Goal: Task Accomplishment & Management: Manage account settings

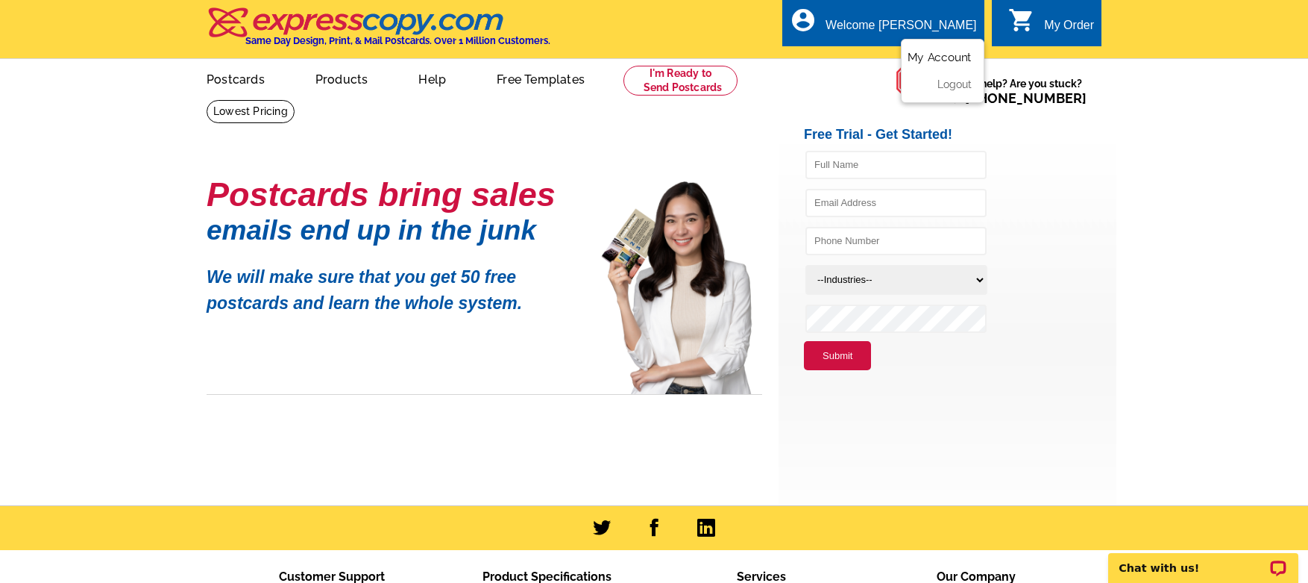
click at [944, 57] on link "My Account" at bounding box center [940, 57] width 64 height 13
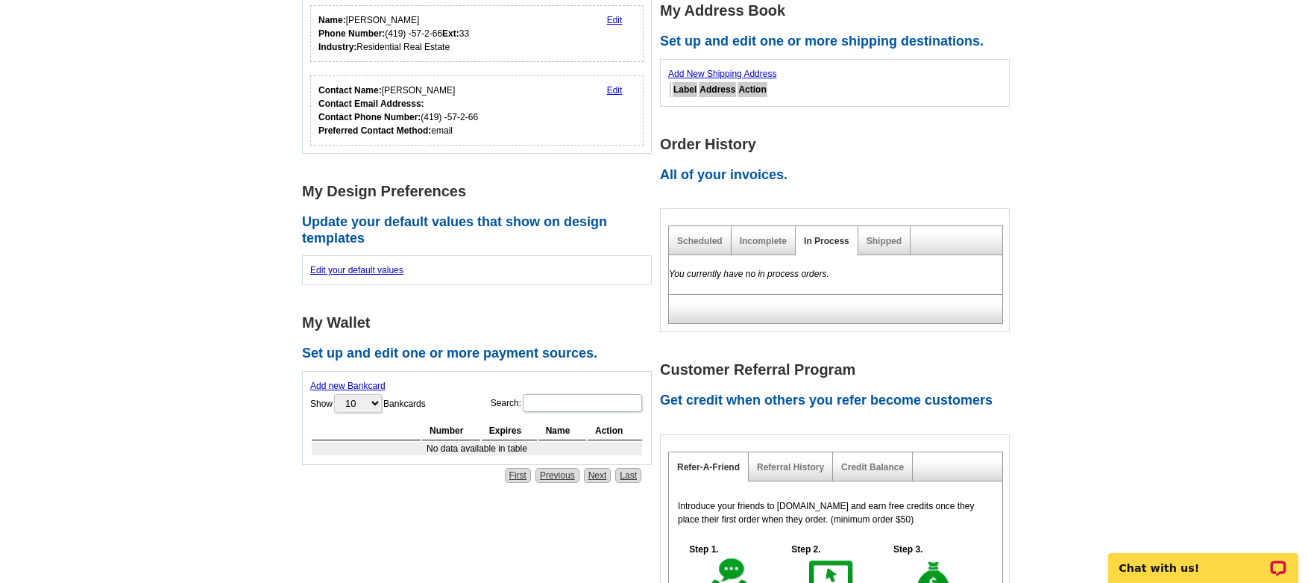
scroll to position [260, 0]
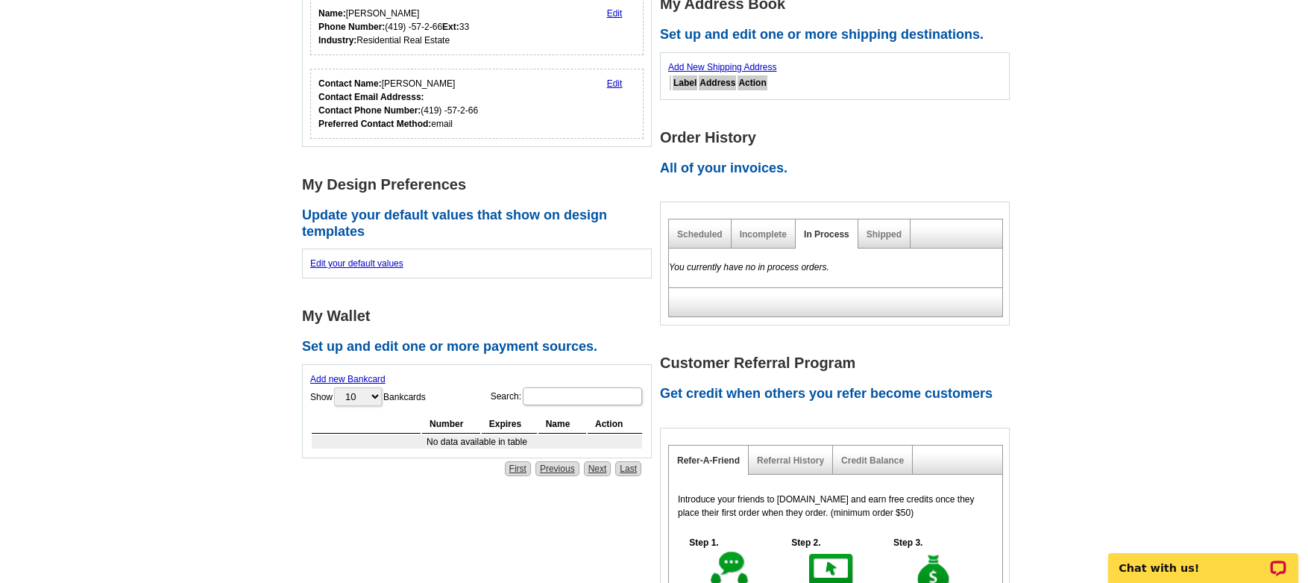
click at [352, 380] on link "Add new Bankcard" at bounding box center [347, 379] width 75 height 10
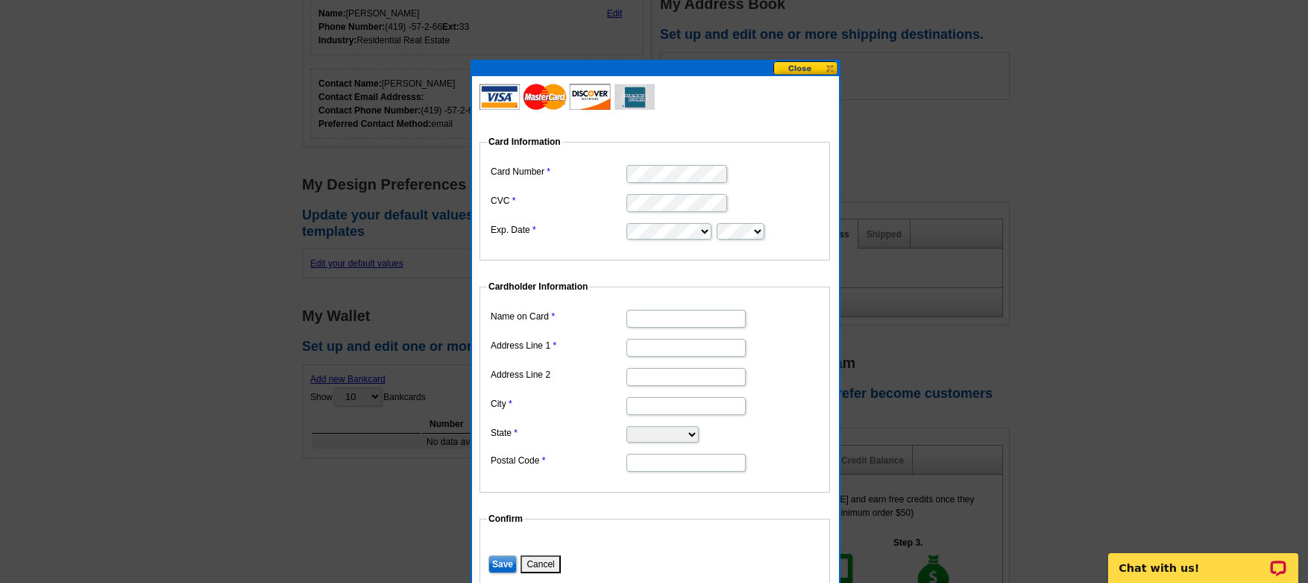
type input "[PERSON_NAME]"
click at [674, 351] on input "Address Line 1" at bounding box center [686, 348] width 119 height 18
type input "[STREET_ADDRESS]"
type input "[GEOGRAPHIC_DATA]"
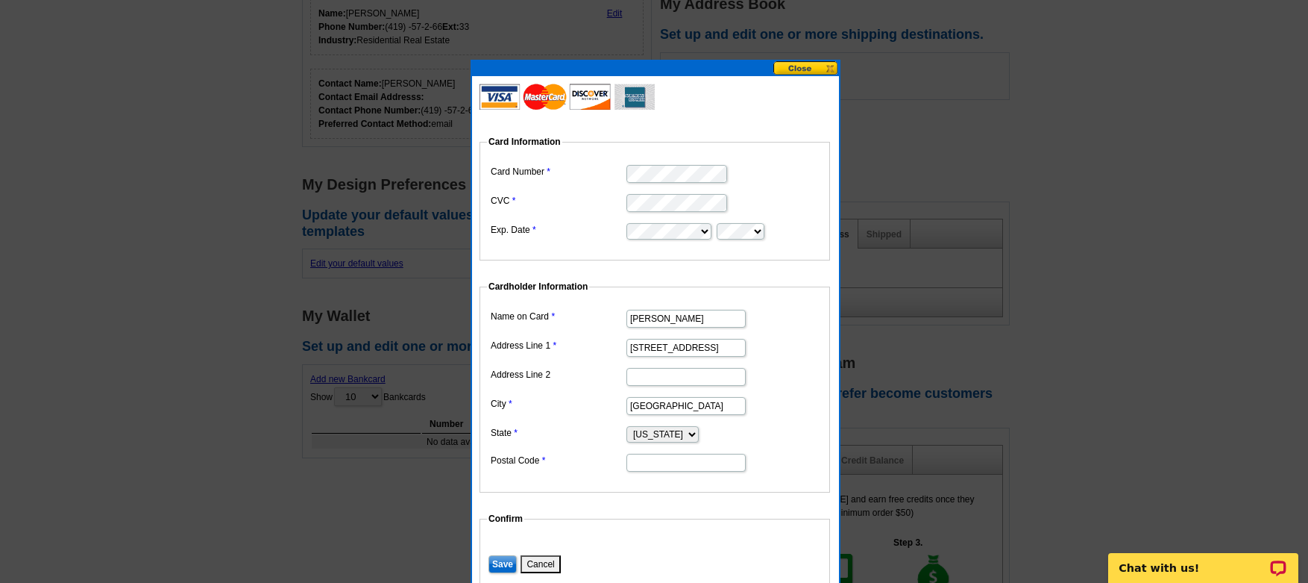
select select "CO"
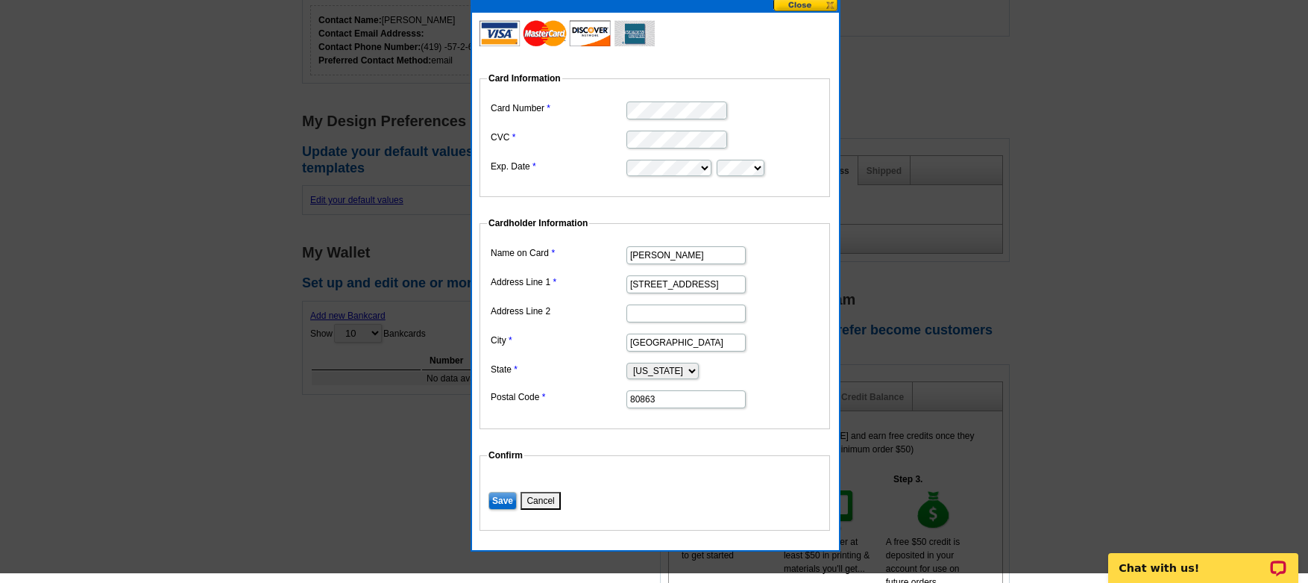
scroll to position [311, 0]
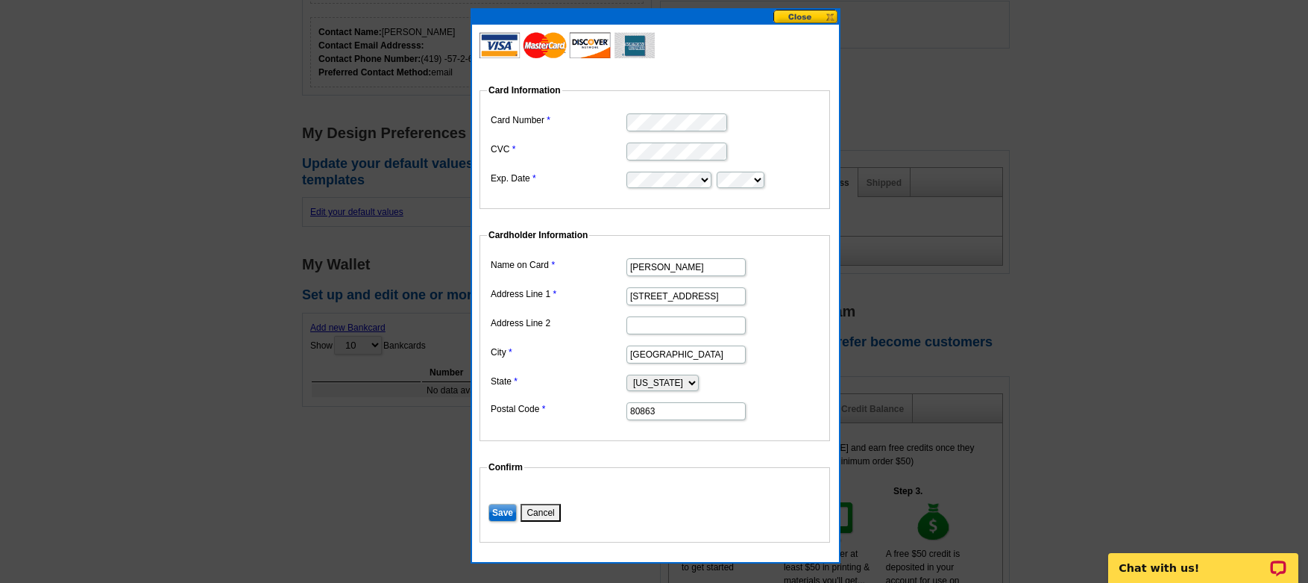
type input "80863"
click at [507, 510] on input "Save" at bounding box center [503, 513] width 28 height 18
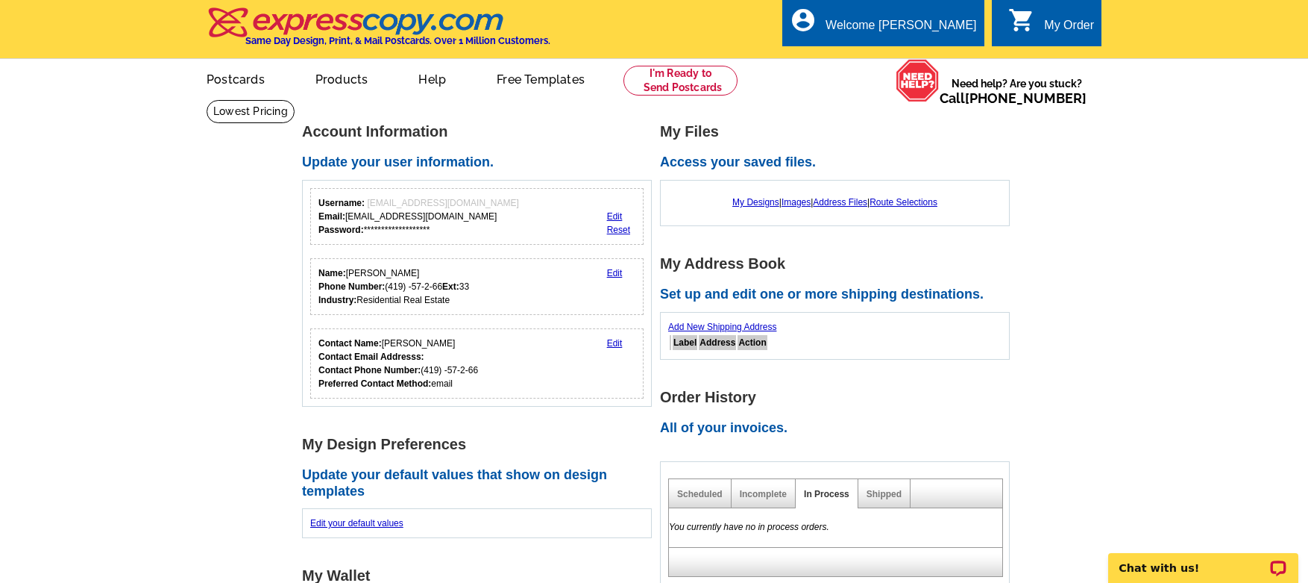
click at [615, 341] on link "Edit" at bounding box center [615, 343] width 16 height 10
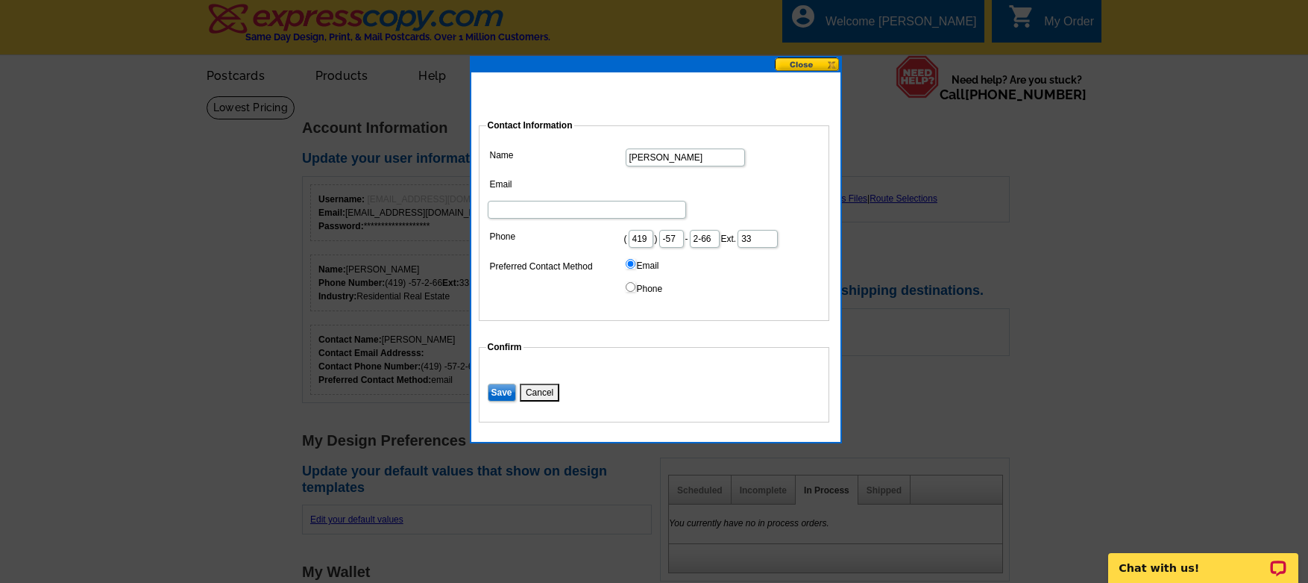
click at [747, 230] on input "33" at bounding box center [758, 239] width 40 height 18
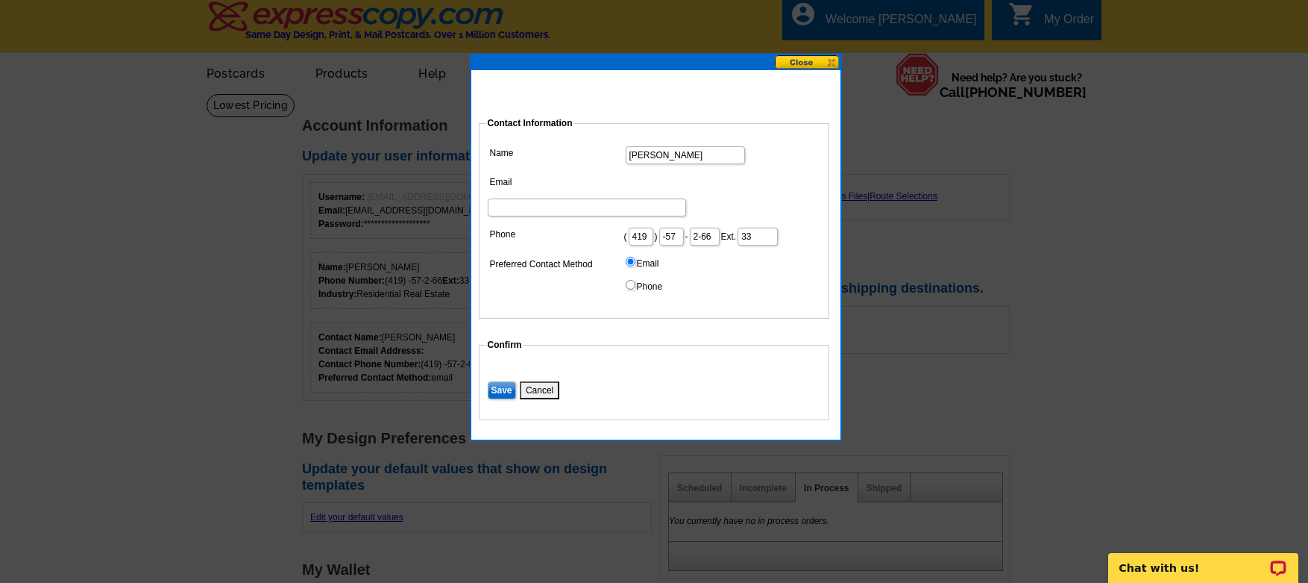
drag, startPoint x: 752, startPoint y: 214, endPoint x: 718, endPoint y: 213, distance: 34.3
click at [728, 224] on dd "( 419 ) -57 - 2-66 Ext. 33" at bounding box center [654, 235] width 336 height 23
click at [701, 228] on input "2-66" at bounding box center [705, 237] width 30 height 18
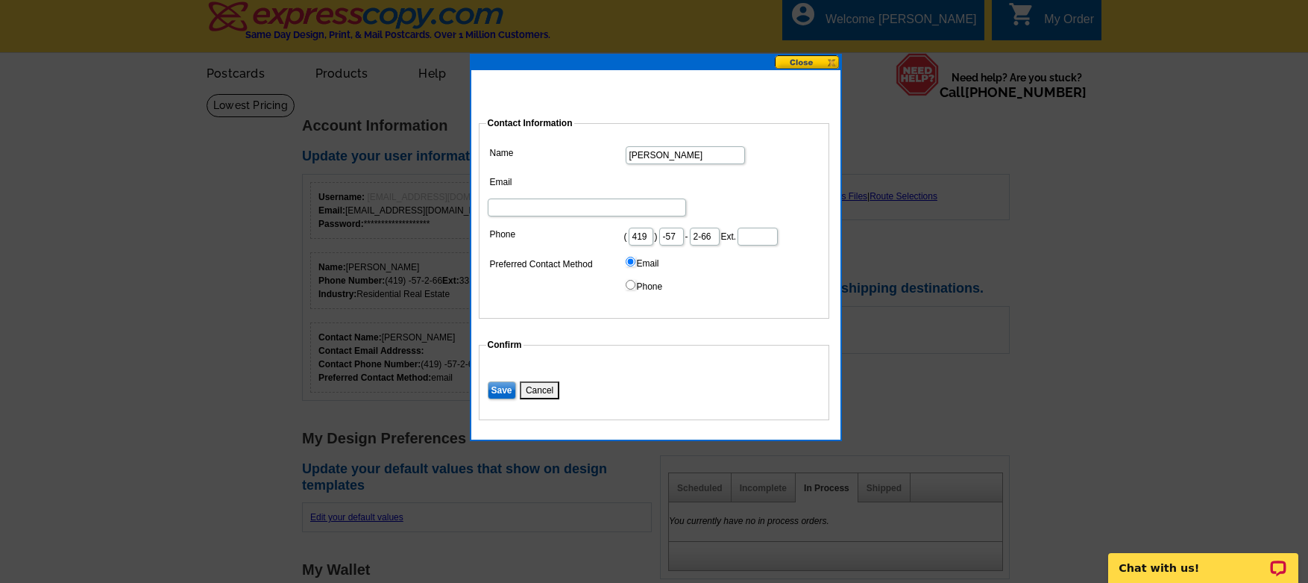
click at [701, 228] on input "2-66" at bounding box center [705, 237] width 30 height 18
click at [668, 228] on input "-57" at bounding box center [671, 237] width 25 height 18
type input "-"
click at [639, 228] on input "419" at bounding box center [641, 237] width 25 height 18
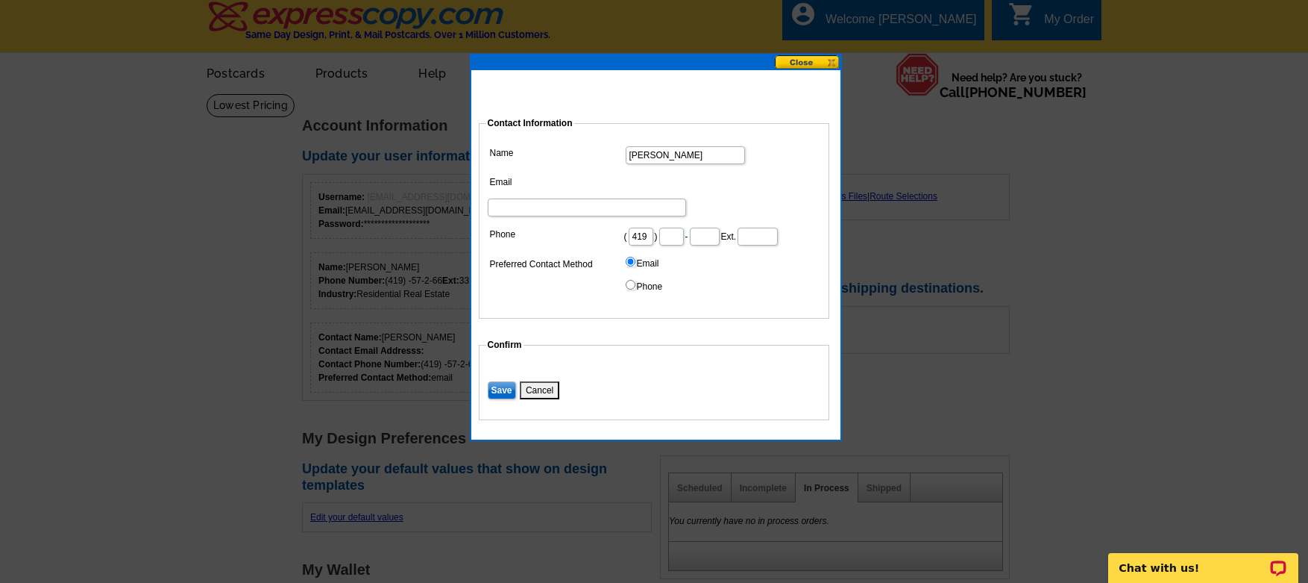
click at [639, 228] on input "419" at bounding box center [641, 237] width 25 height 18
type input "419"
type input "572"
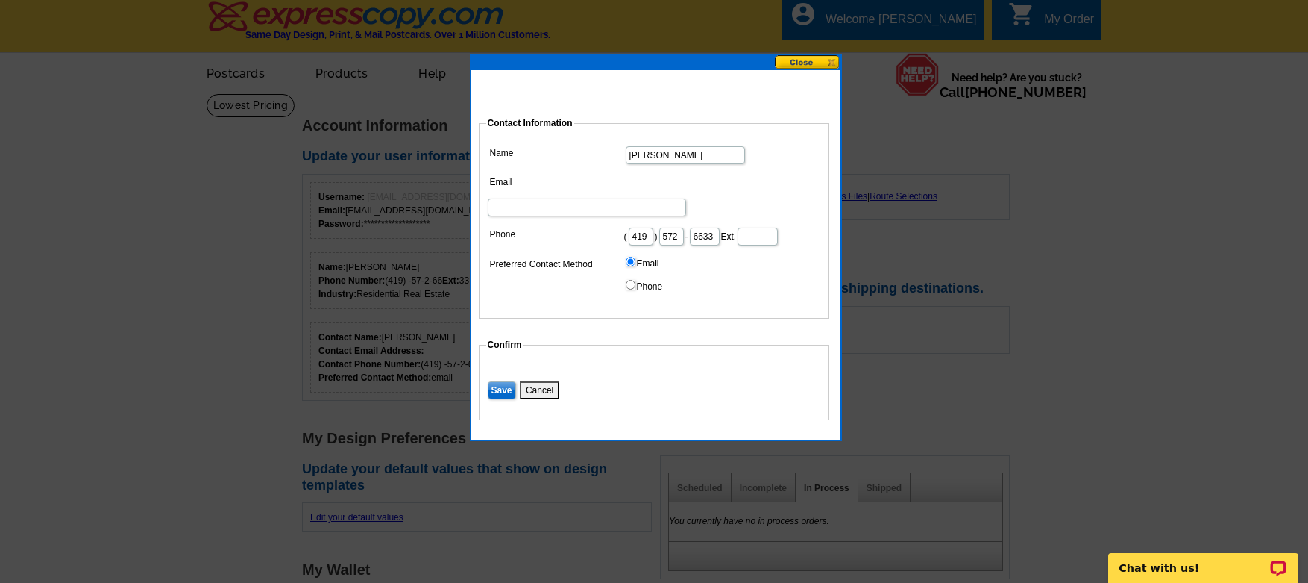
type input "6633"
click at [645, 198] on input "Email" at bounding box center [587, 207] width 198 height 18
type input "Jake@antioch15.com"
click at [502, 381] on input "Save" at bounding box center [502, 390] width 28 height 18
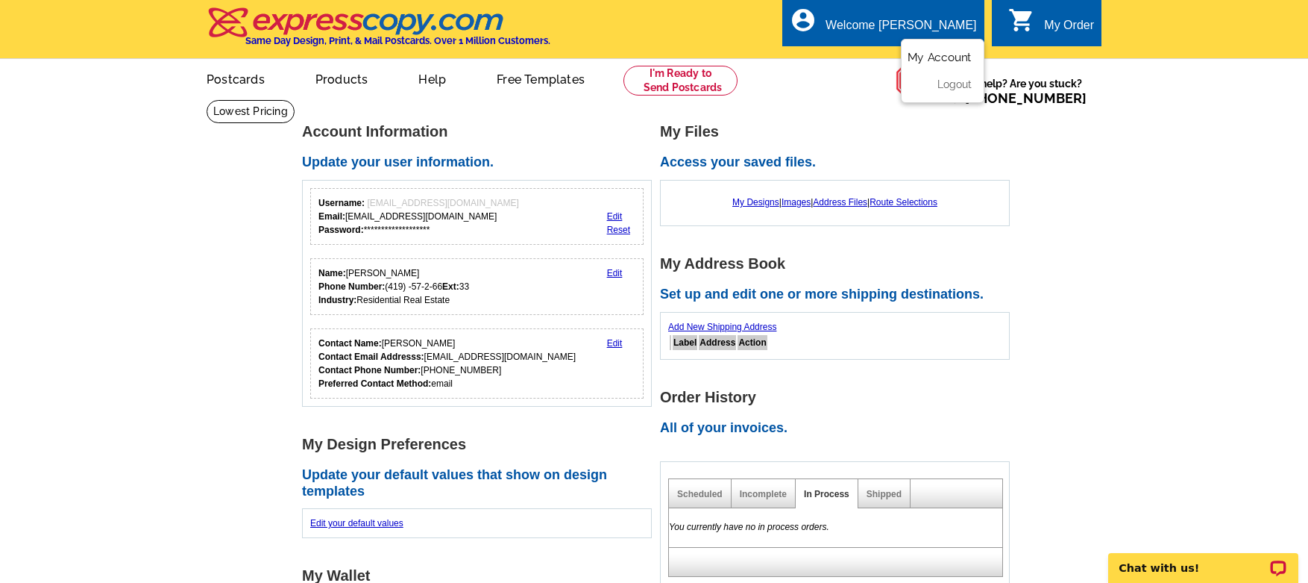
click at [925, 51] on link "My Account" at bounding box center [940, 57] width 64 height 13
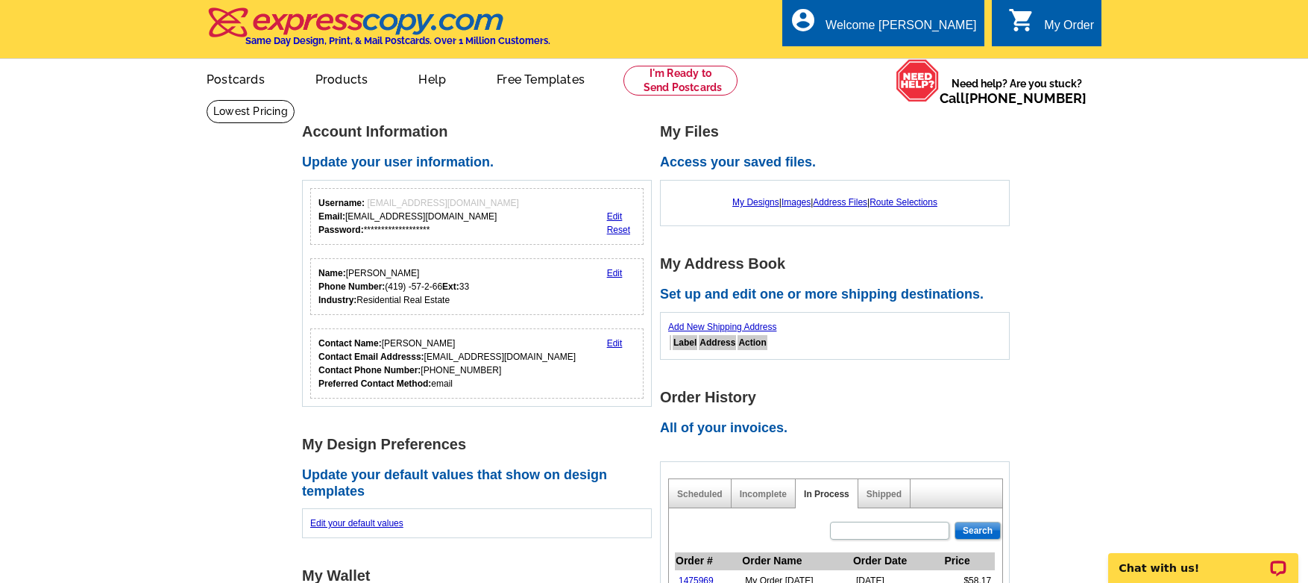
scroll to position [1, 0]
